Goal: Task Accomplishment & Management: Manage account settings

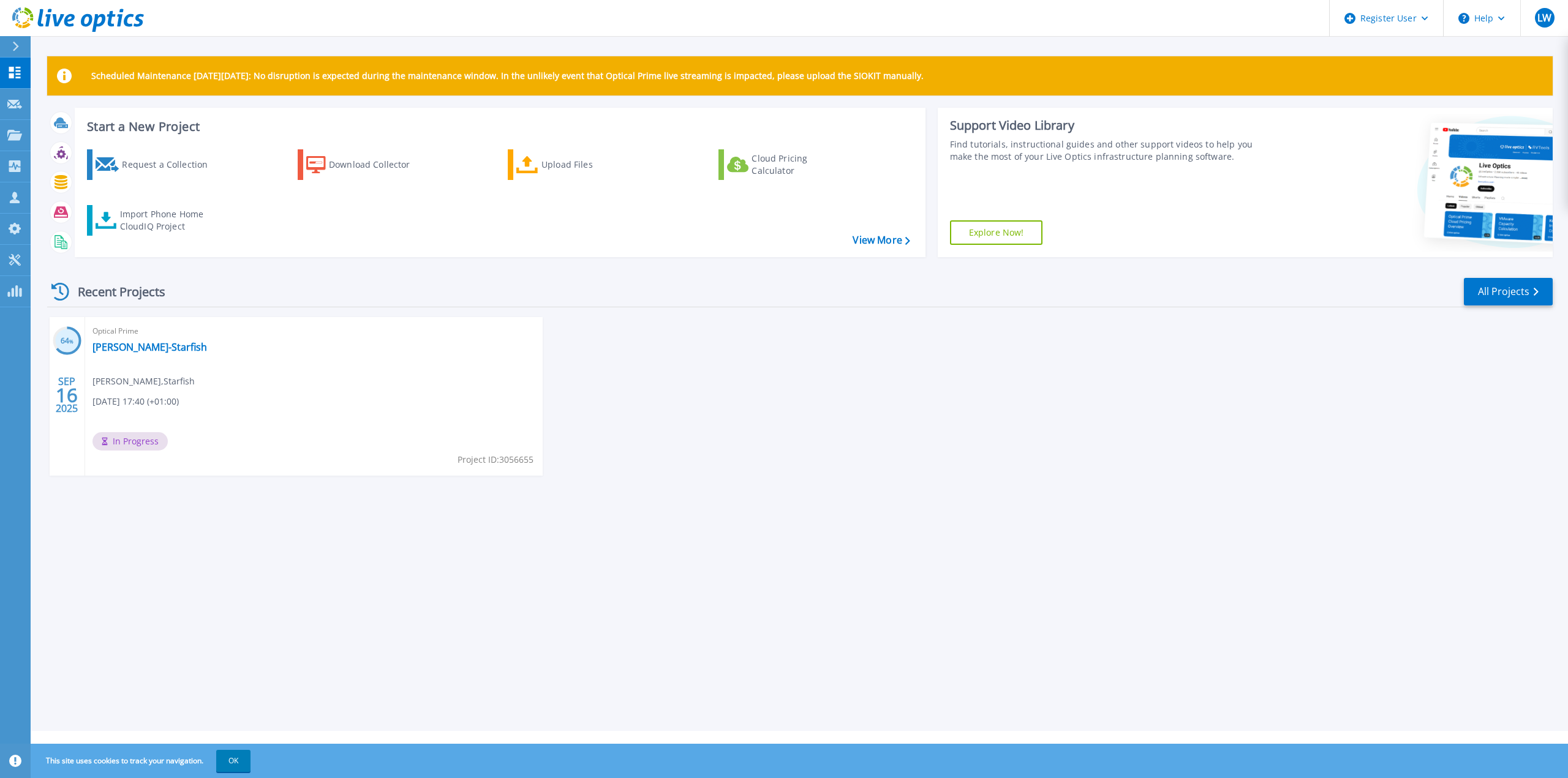
click at [371, 361] on div "Optical Prime [PERSON_NAME]-Starfish [PERSON_NAME] , Starfish [DATE] 17:40 (+01…" at bounding box center [314, 396] width 457 height 158
click at [63, 338] on h3 "64 %" at bounding box center [67, 341] width 29 height 14
click at [138, 443] on span "In Progress" at bounding box center [130, 441] width 75 height 18
click at [300, 440] on div "Optical Prime Graham-Starfish Graham Neden-Watts , Starfish 09/16/2025, 17:40 (…" at bounding box center [314, 396] width 457 height 158
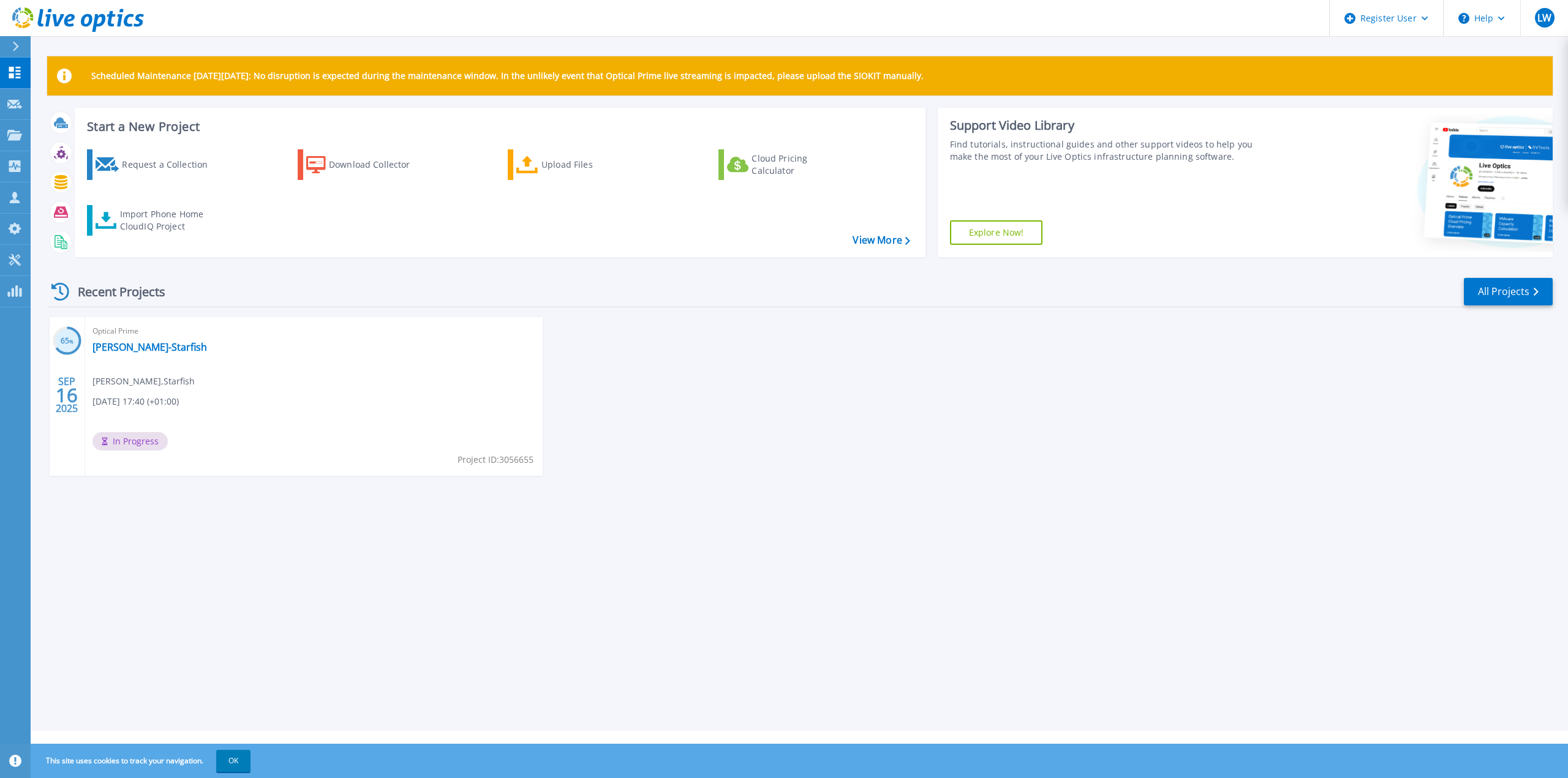
click at [501, 460] on span "Project ID: 3056655" at bounding box center [495, 460] width 76 height 14
click at [1508, 297] on link "All Projects" at bounding box center [1508, 291] width 89 height 28
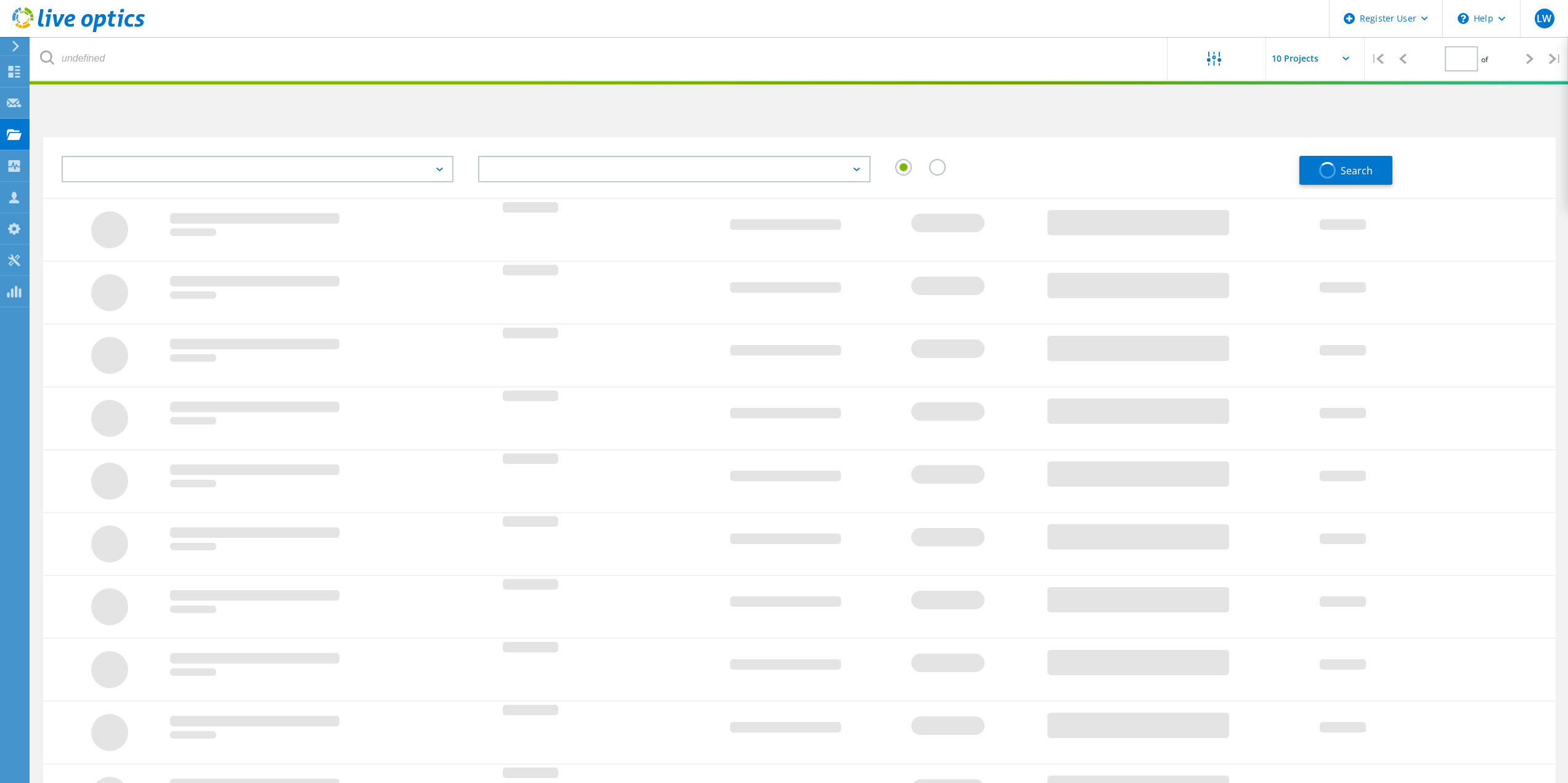
type input "1"
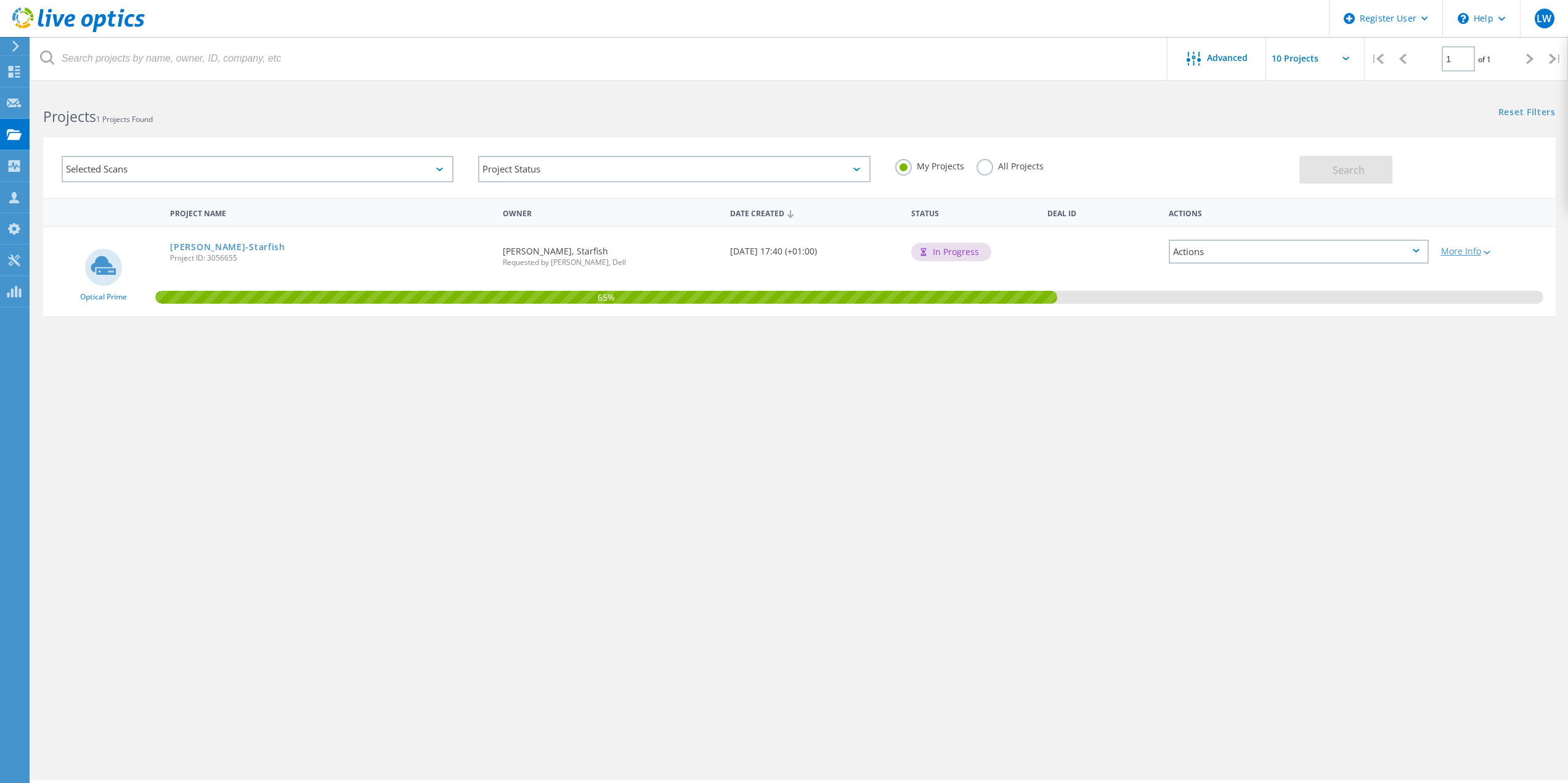
click at [1487, 252] on icon at bounding box center [1487, 252] width 7 height 4
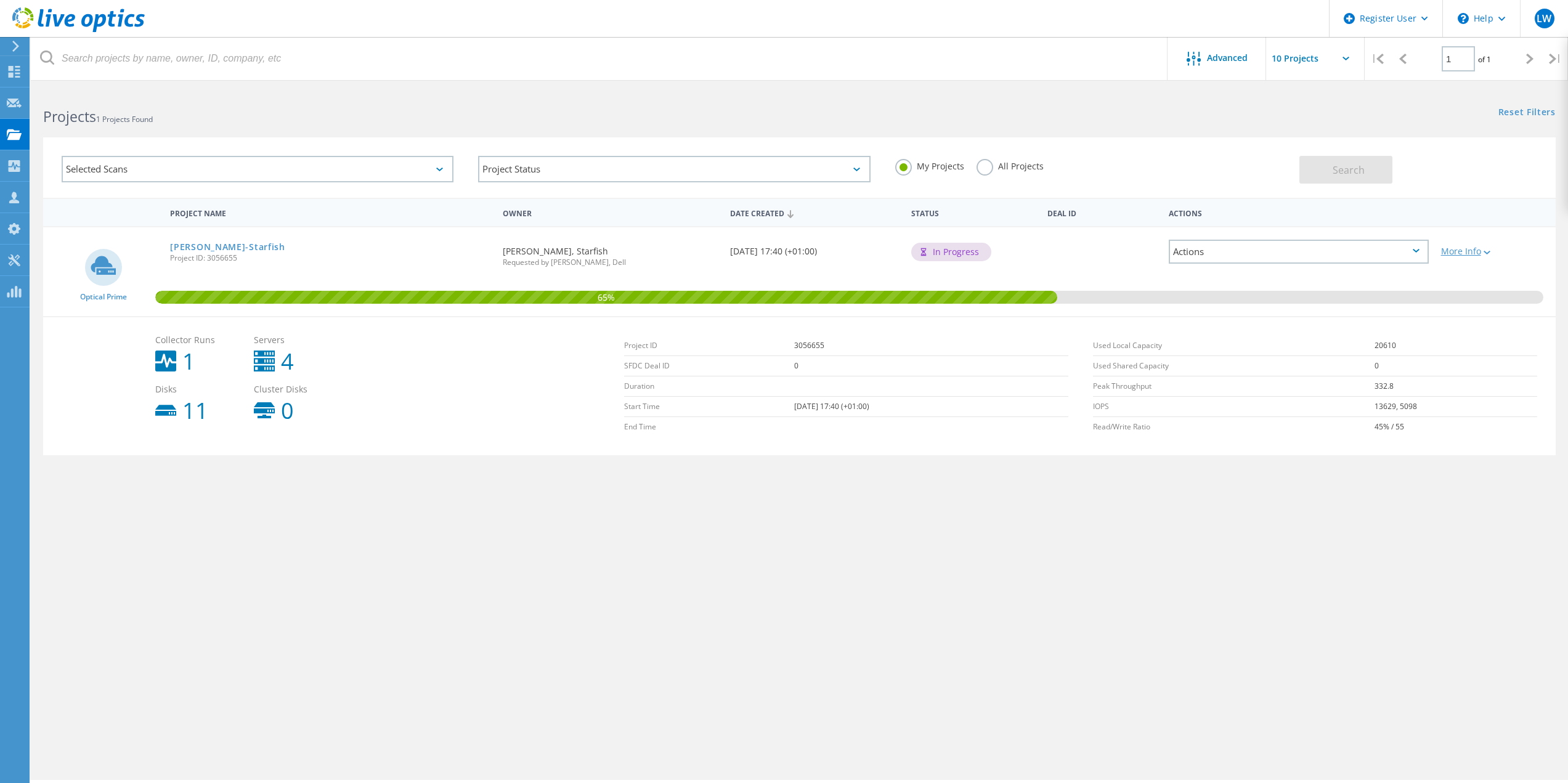
click at [1488, 253] on icon at bounding box center [1487, 252] width 7 height 4
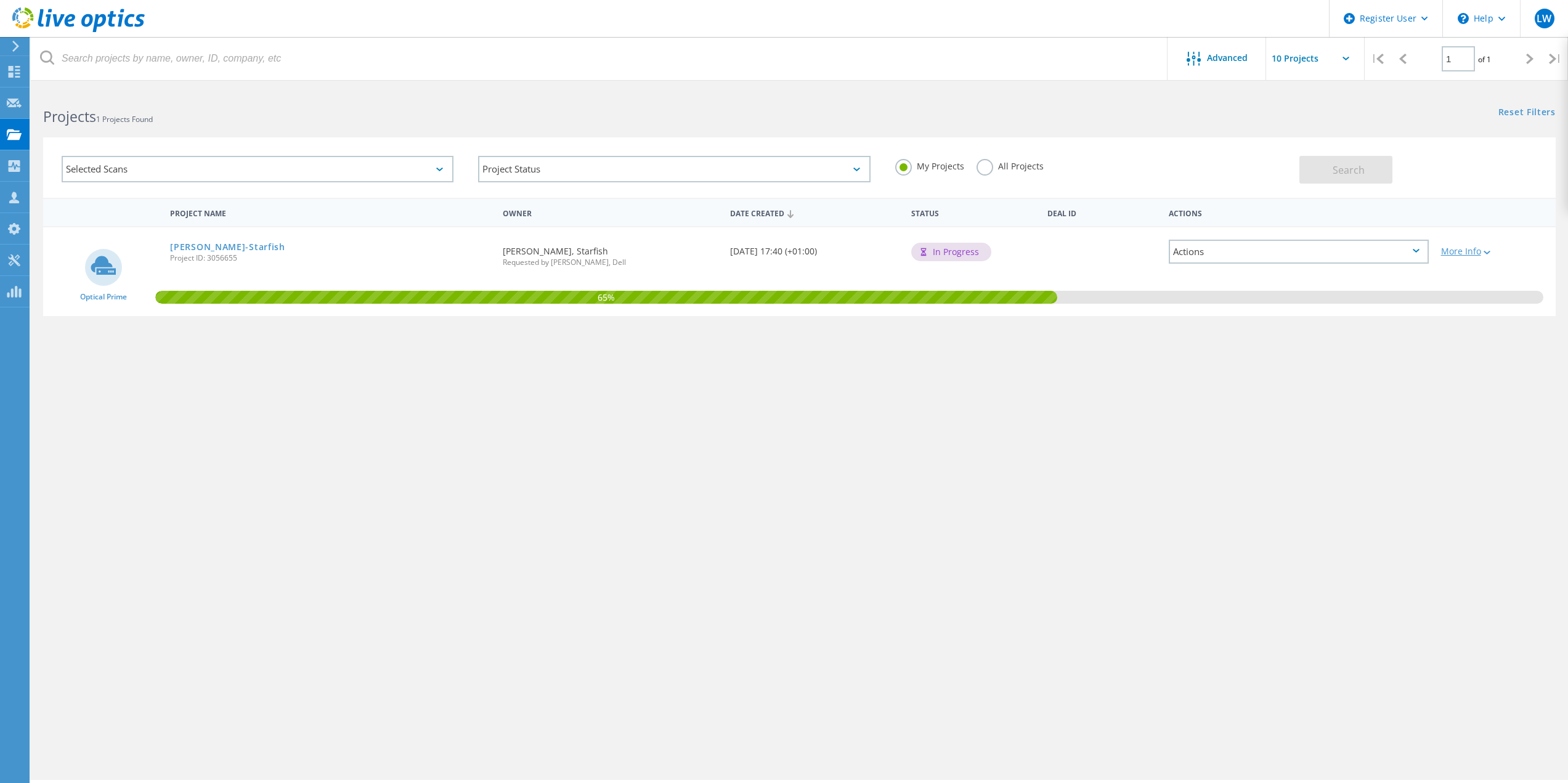
click at [1488, 253] on icon at bounding box center [1487, 252] width 7 height 4
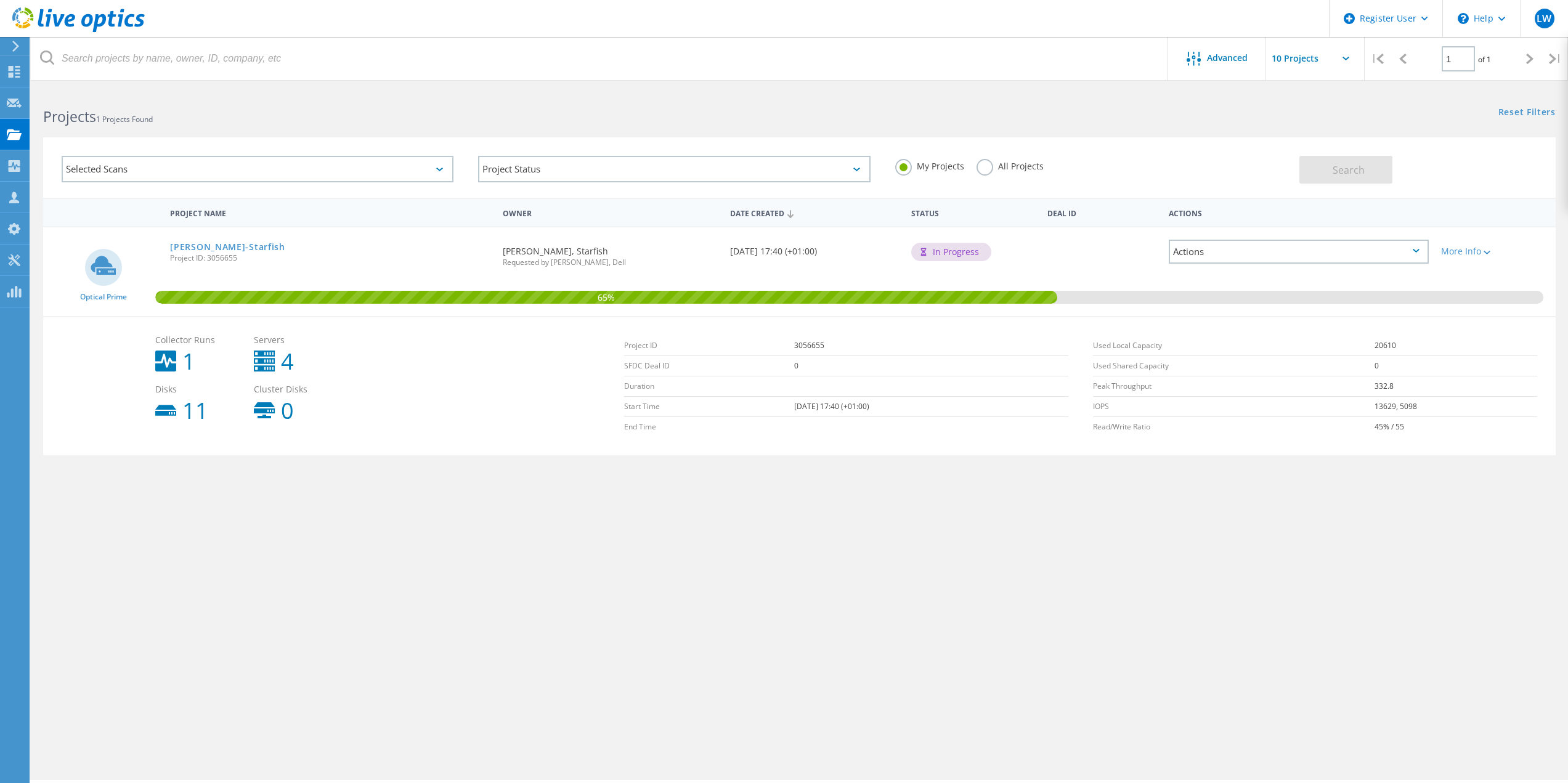
click at [1186, 214] on div "Actions" at bounding box center [1298, 212] width 273 height 23
click at [1064, 213] on div "Deal Id" at bounding box center [1101, 212] width 121 height 23
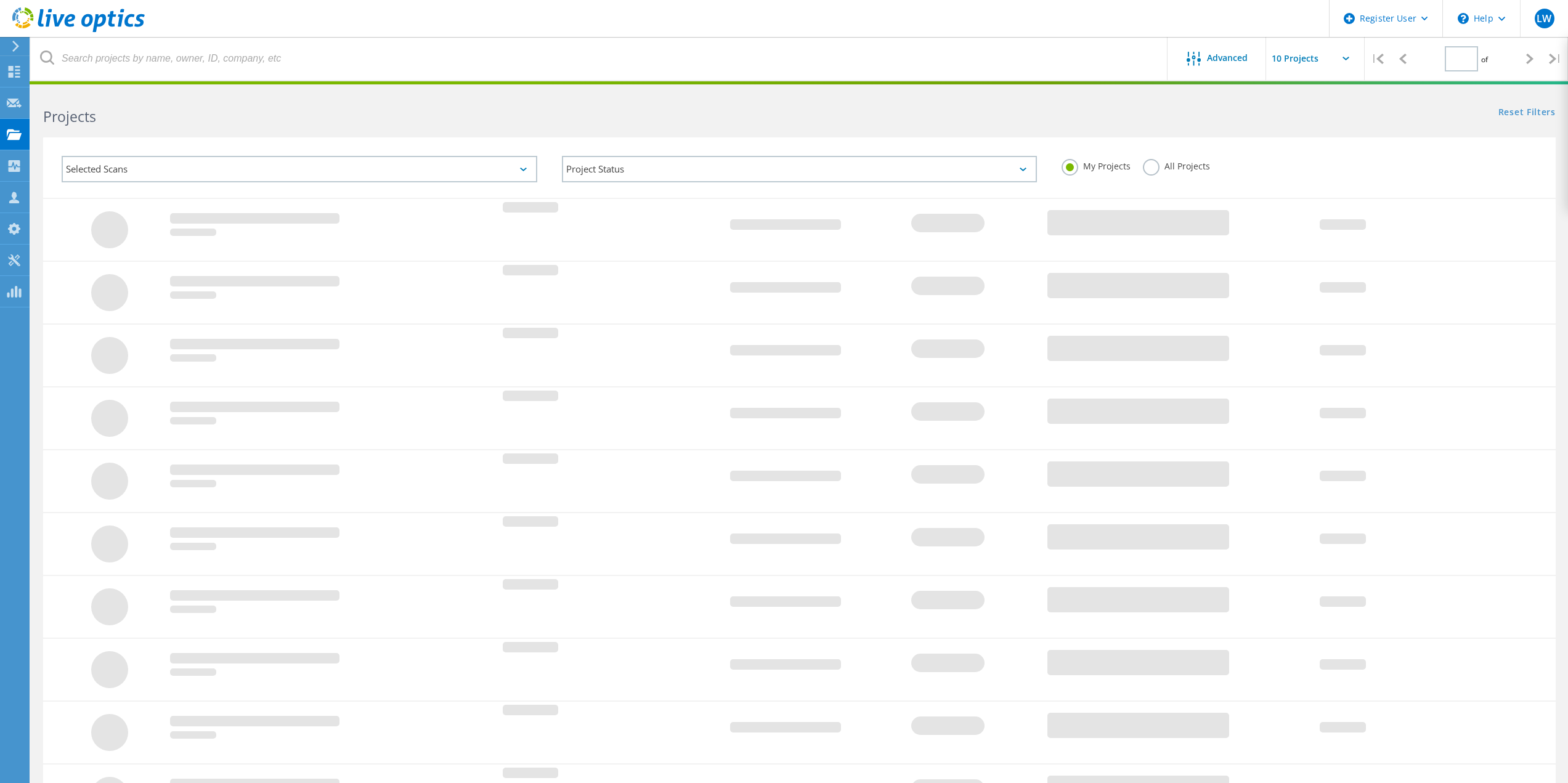
type input "1"
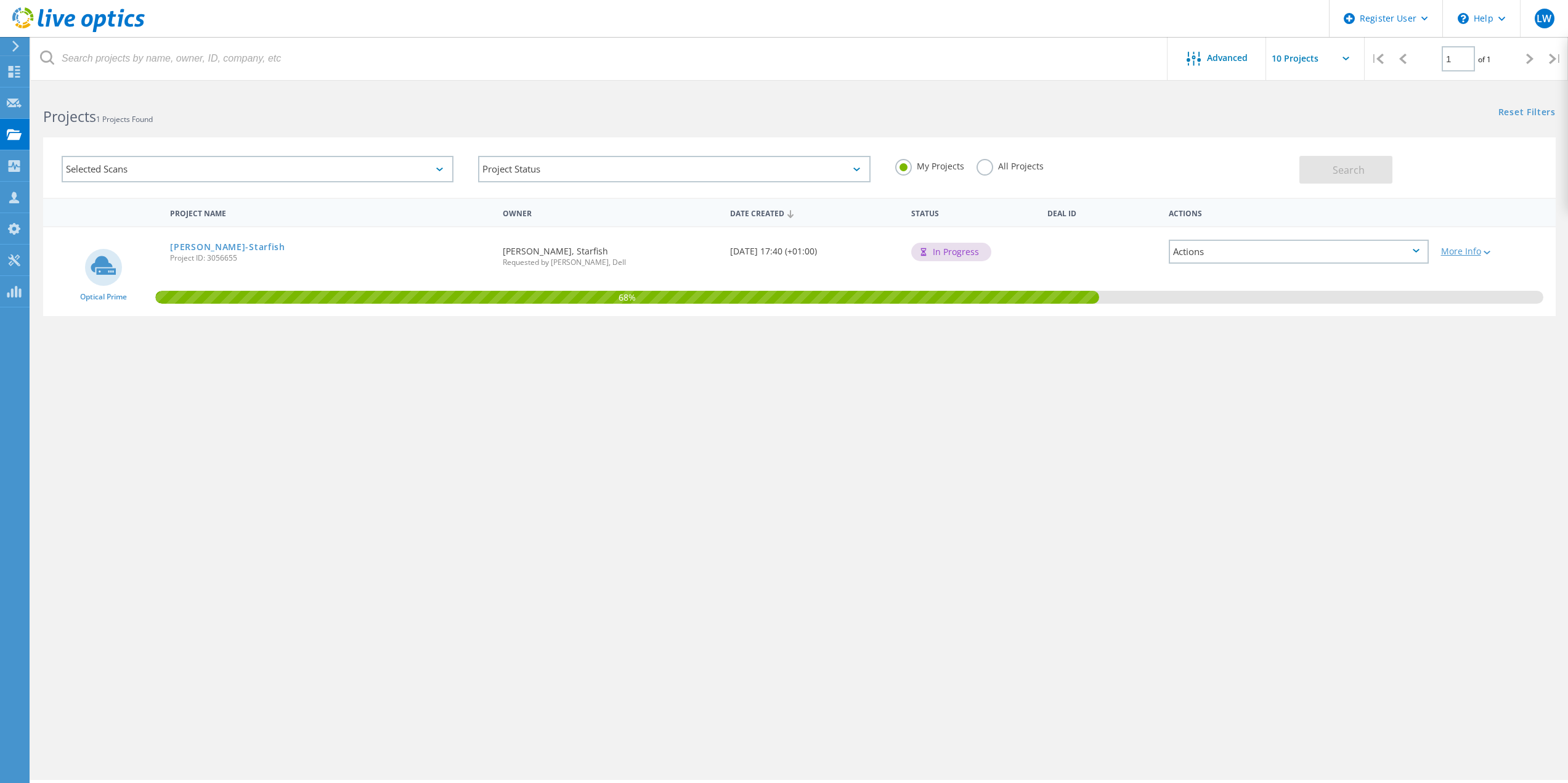
click at [1484, 256] on div at bounding box center [1485, 252] width 9 height 8
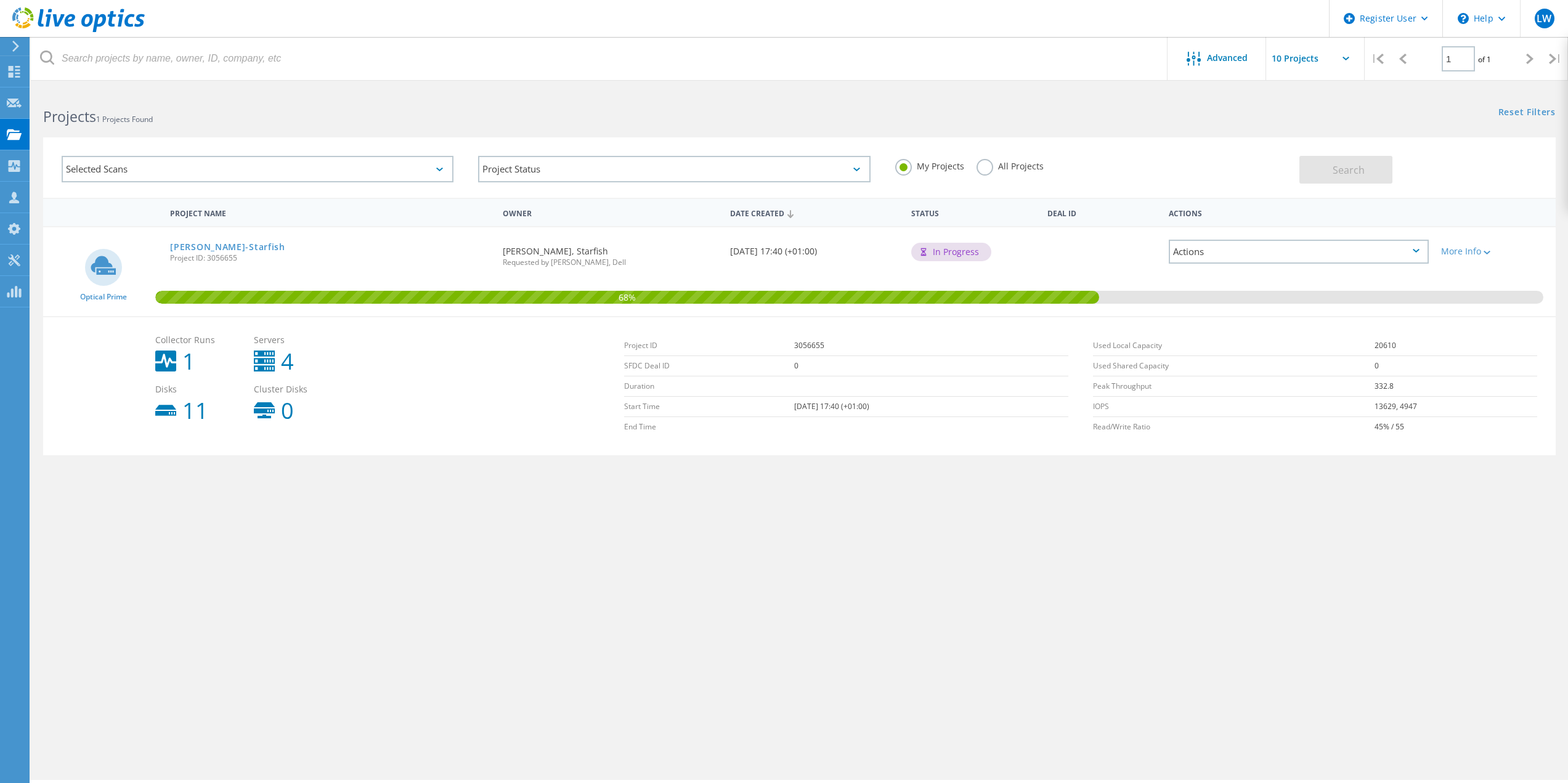
click at [1415, 253] on icon at bounding box center [1415, 251] width 7 height 4
click at [1480, 272] on div "68%" at bounding box center [800, 271] width 1513 height 89
click at [1490, 254] on icon at bounding box center [1487, 252] width 7 height 4
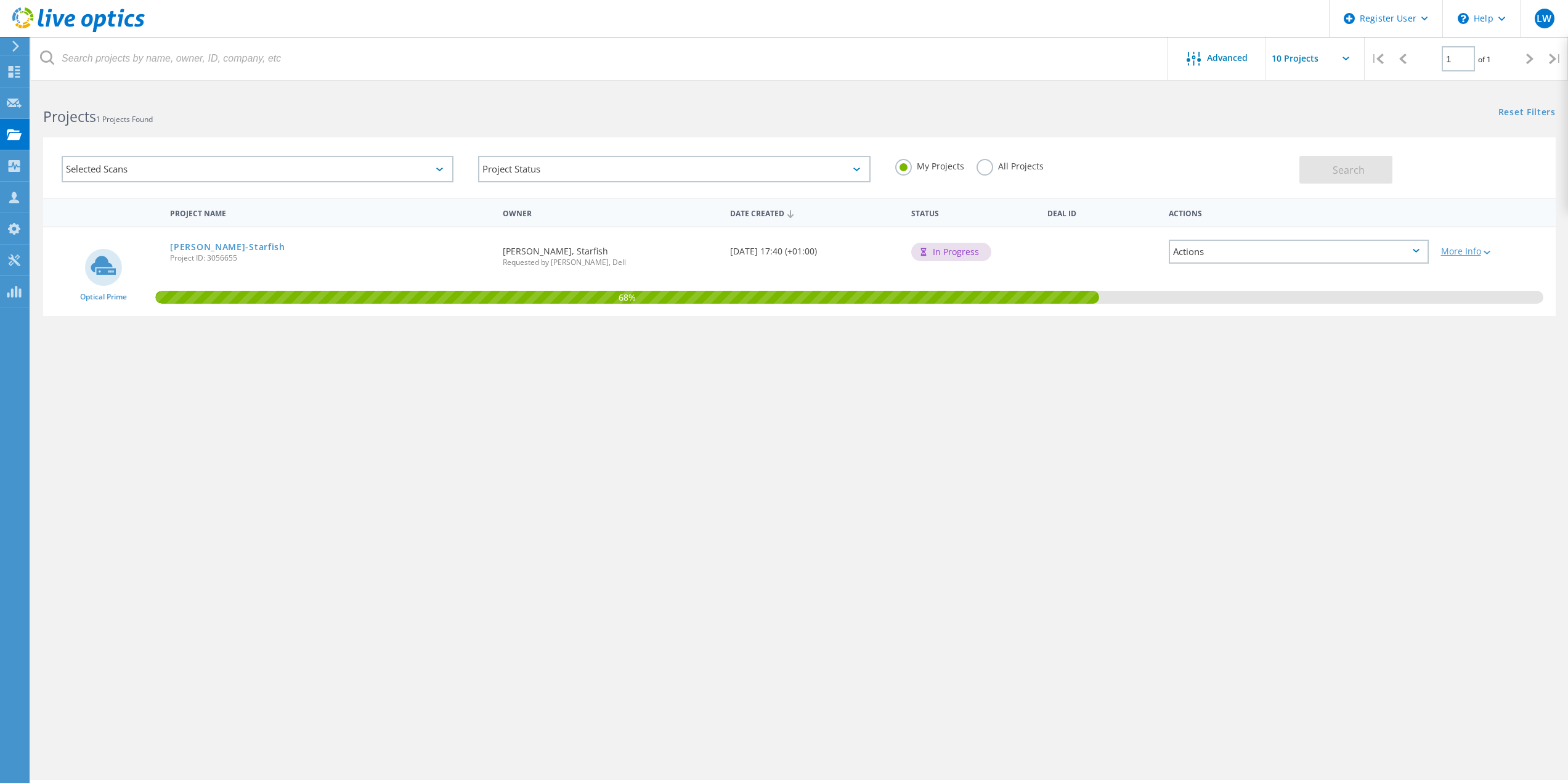
click at [1490, 254] on icon at bounding box center [1487, 252] width 7 height 4
